Goal: Transaction & Acquisition: Subscribe to service/newsletter

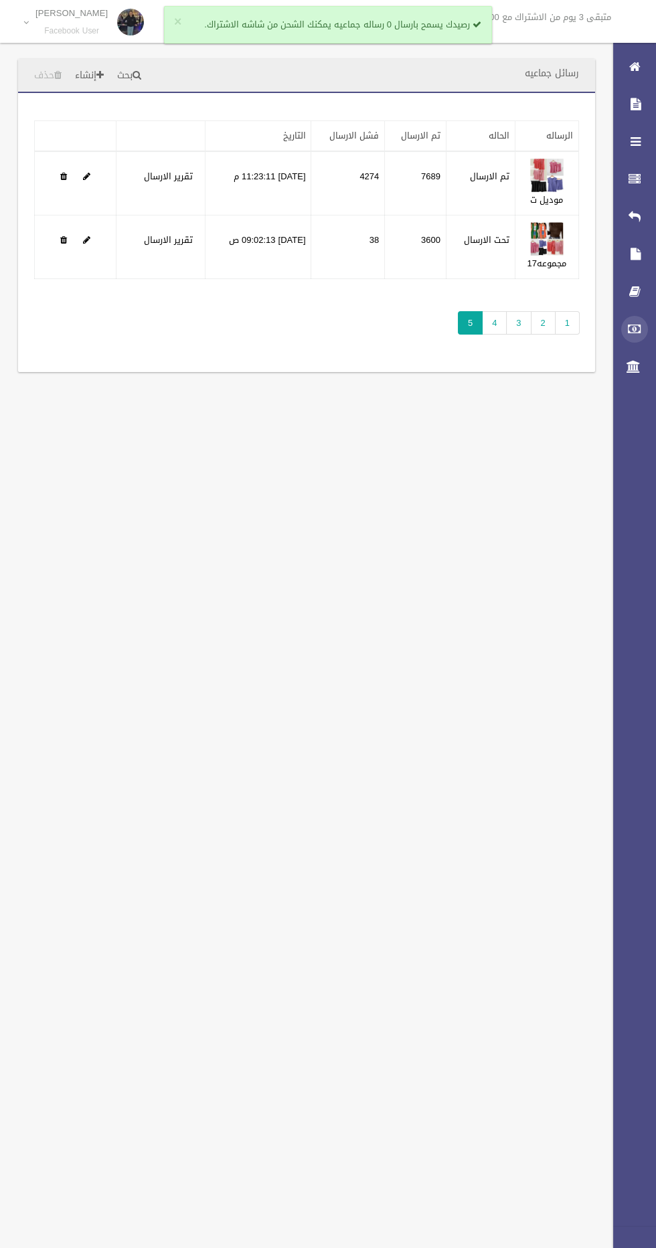
click at [628, 328] on icon at bounding box center [634, 329] width 12 height 27
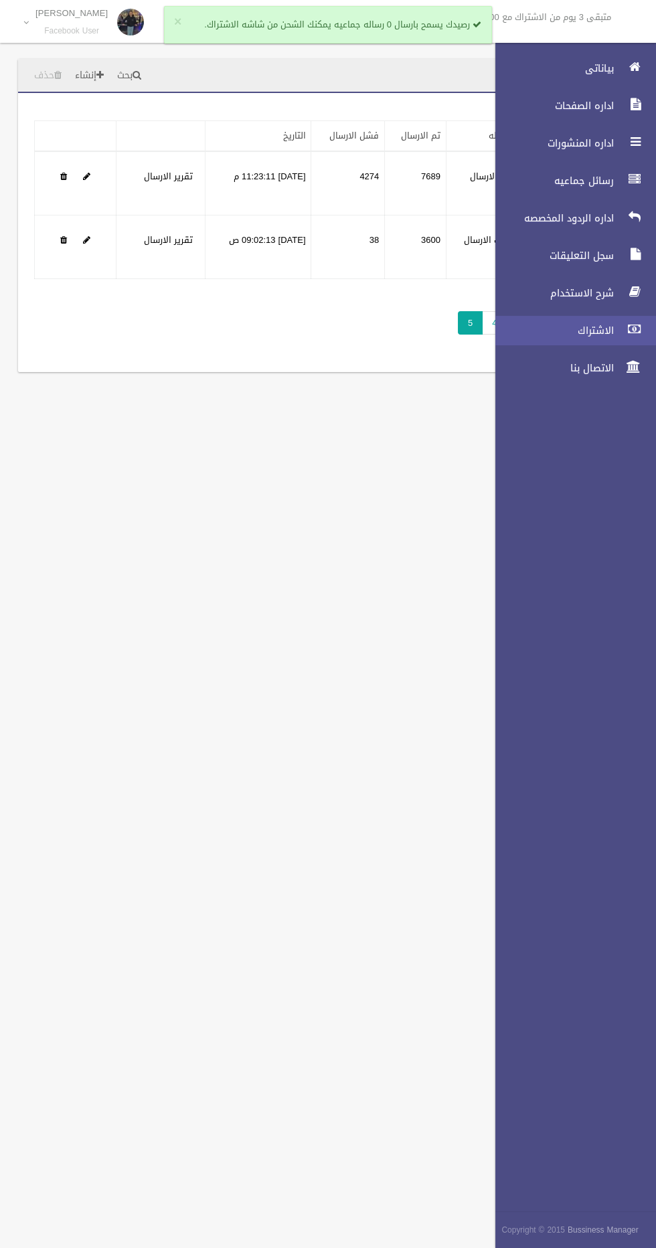
click at [591, 332] on span "الاشتراك" at bounding box center [551, 330] width 134 height 13
click at [597, 330] on span "الاشتراك" at bounding box center [551, 330] width 134 height 13
click at [365, 707] on div "رسائل جماعيه بحث إنشاء حذف تطبيق مسح البيانات" at bounding box center [328, 624] width 656 height 1248
click at [365, 673] on div "رسائل جماعيه بحث إنشاء حذف تطبيق مسح البيانات" at bounding box center [328, 624] width 656 height 1248
click at [575, 336] on span "الاشتراك" at bounding box center [551, 330] width 134 height 13
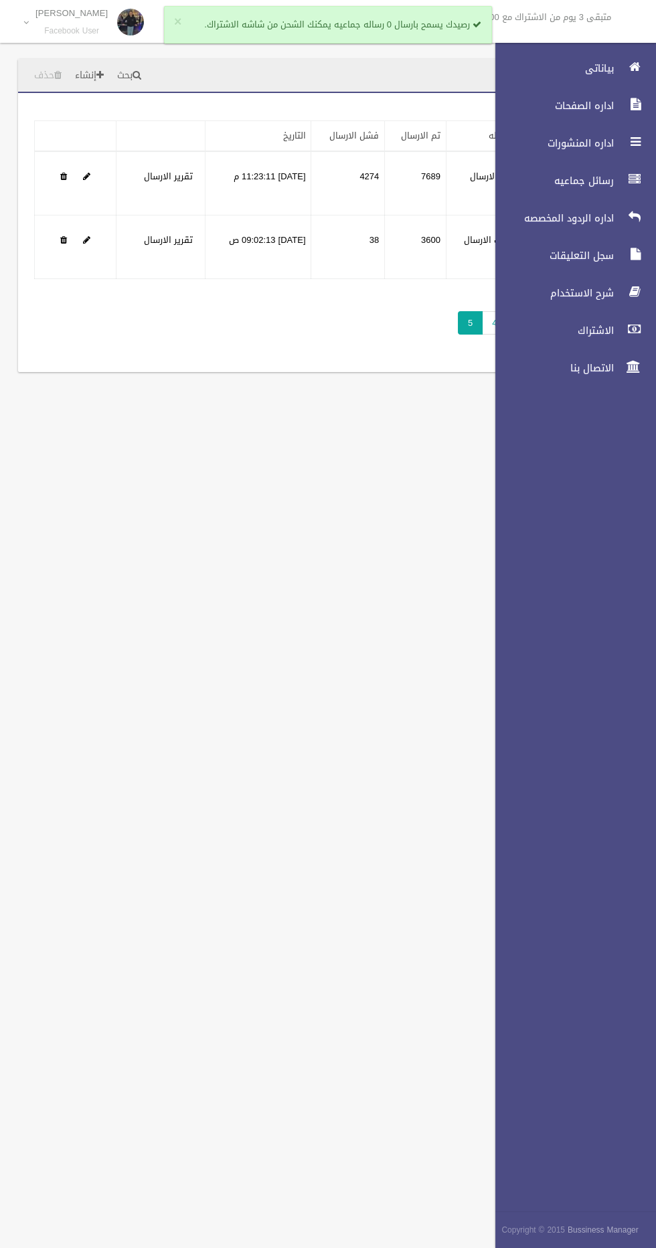
click at [278, 484] on div "رسائل جماعيه بحث إنشاء حذف تطبيق مسح البيانات" at bounding box center [328, 624] width 656 height 1248
click at [589, 334] on span "الاشتراك" at bounding box center [551, 330] width 134 height 13
click at [586, 336] on span "الاشتراك" at bounding box center [551, 330] width 134 height 13
click at [556, 330] on span "الاشتراك" at bounding box center [551, 330] width 134 height 13
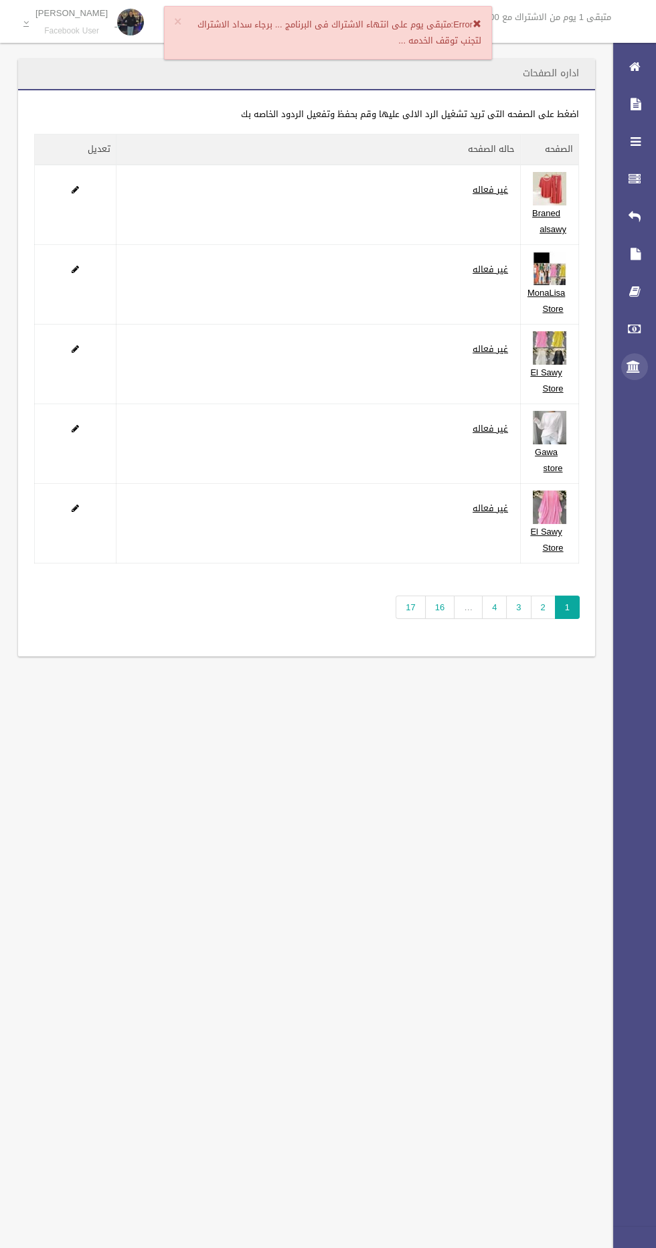
click at [628, 360] on icon at bounding box center [634, 366] width 12 height 27
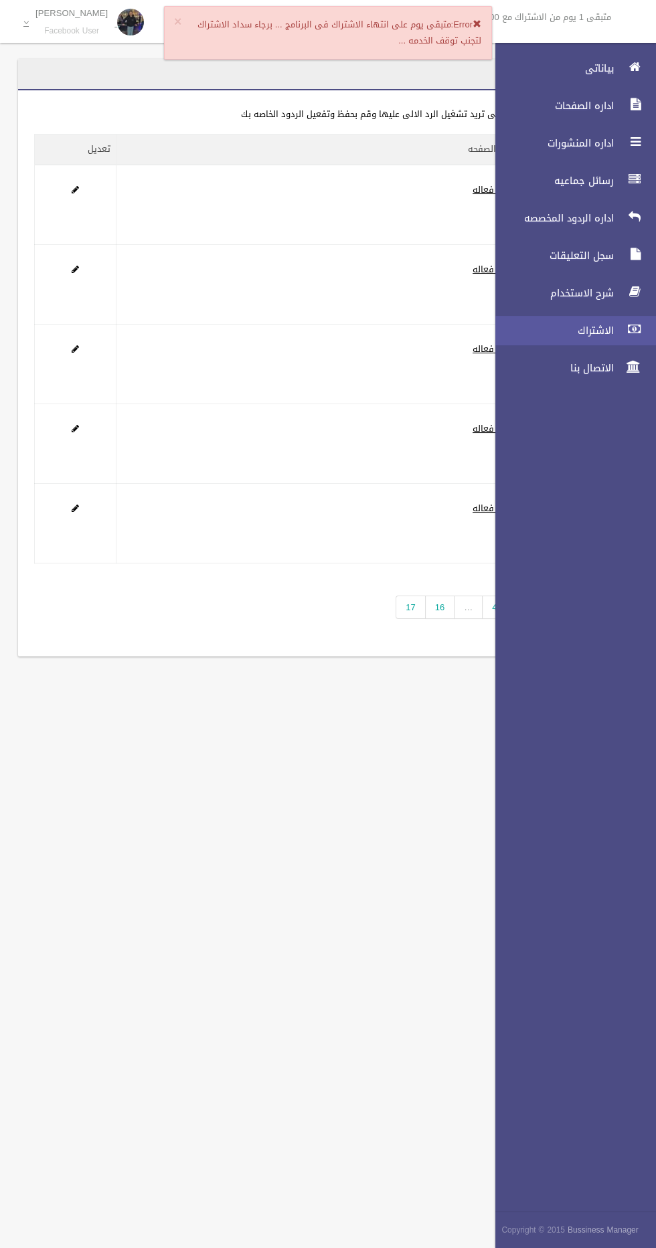
click at [595, 334] on span "الاشتراك" at bounding box center [551, 330] width 134 height 13
click at [591, 336] on span "الاشتراك" at bounding box center [551, 330] width 134 height 13
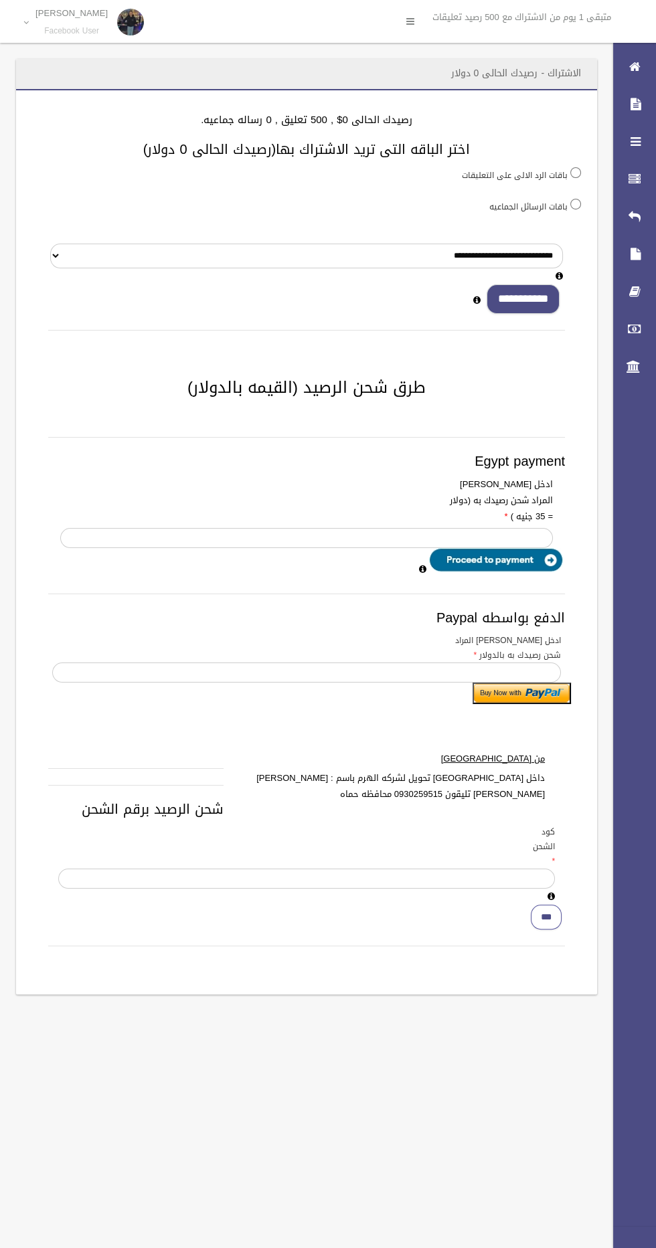
click at [543, 294] on input "**********" at bounding box center [522, 299] width 73 height 30
type input "*"
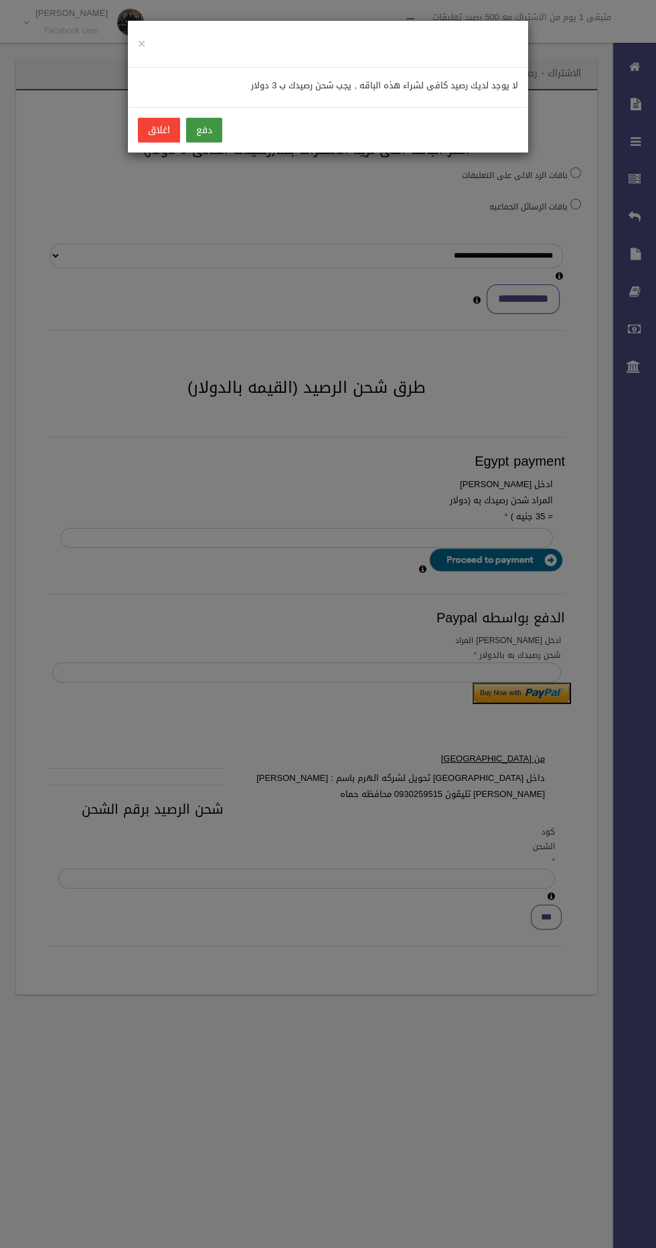
click at [207, 122] on button "دفع" at bounding box center [204, 130] width 36 height 25
